Goal: Task Accomplishment & Management: Use online tool/utility

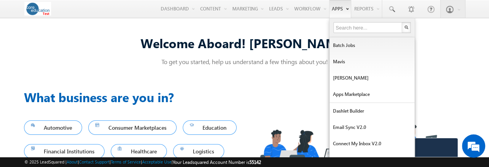
drag, startPoint x: 307, startPoint y: 29, endPoint x: 348, endPoint y: 2, distance: 49.2
click at [0, 0] on link "Automation" at bounding box center [0, 0] width 0 height 0
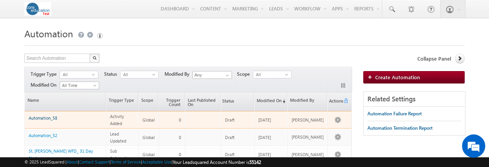
click at [46, 119] on link "Automation_58" at bounding box center [43, 117] width 29 height 5
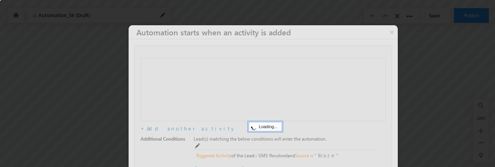
checkbox input "true"
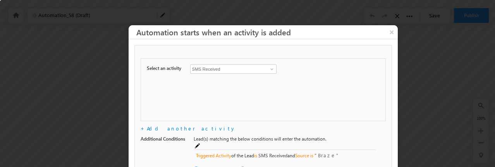
click at [213, 67] on input "SMS Received" at bounding box center [233, 68] width 86 height 9
click at [257, 65] on input "SMS Received" at bounding box center [233, 68] width 86 height 9
click at [271, 68] on span at bounding box center [272, 69] width 6 height 6
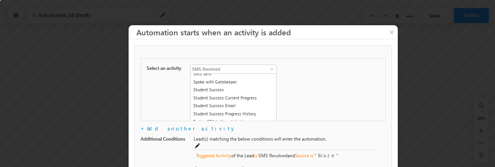
click at [96, 81] on div at bounding box center [247, 83] width 495 height 167
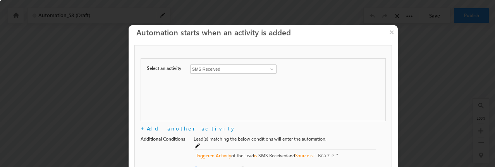
click at [96, 81] on div at bounding box center [247, 83] width 495 height 167
click at [407, 67] on div at bounding box center [247, 83] width 495 height 167
click at [393, 32] on button "×" at bounding box center [392, 32] width 12 height 14
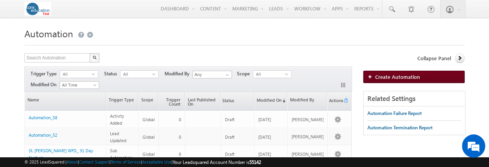
drag, startPoint x: 0, startPoint y: 0, endPoint x: 424, endPoint y: 78, distance: 431.1
click at [424, 78] on link "Create Automation" at bounding box center [413, 76] width 101 height 12
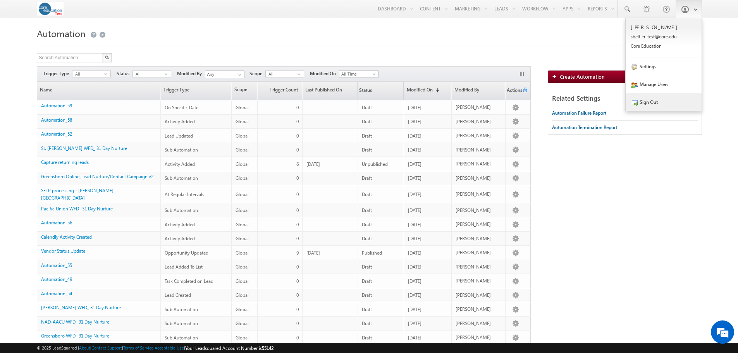
click at [646, 102] on link "Sign Out" at bounding box center [663, 102] width 76 height 18
